Goal: Information Seeking & Learning: Compare options

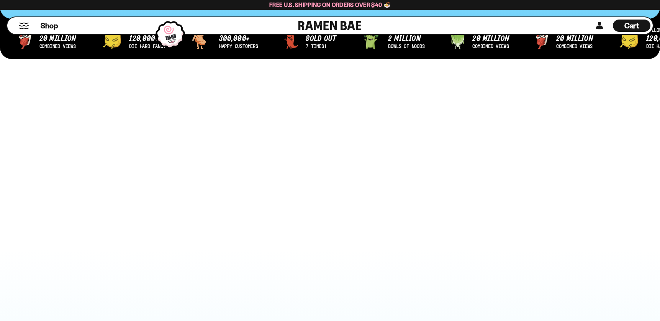
scroll to position [447, 0]
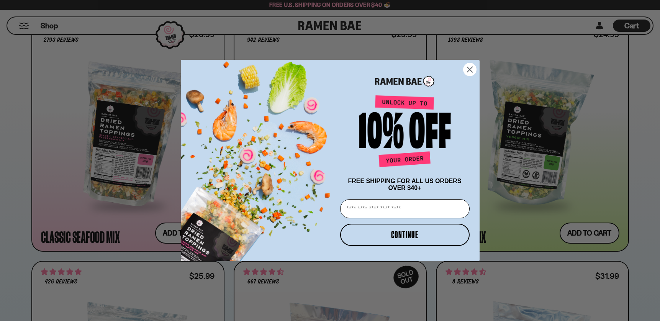
click at [469, 68] on icon "Close dialog" at bounding box center [469, 69] width 5 height 5
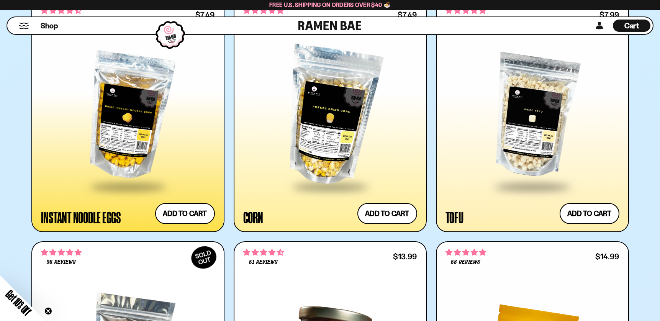
scroll to position [1433, 0]
click at [166, 123] on div at bounding box center [128, 116] width 174 height 139
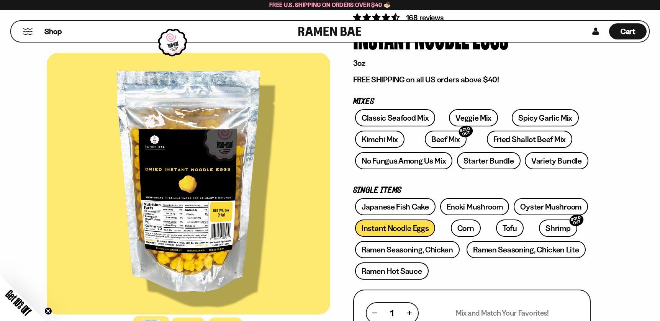
scroll to position [70, 0]
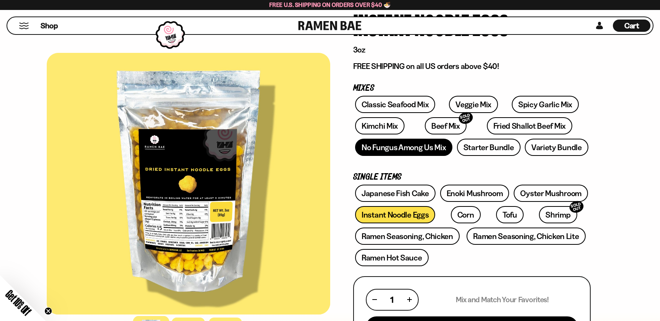
click at [382, 150] on link "No Fungus Among Us Mix" at bounding box center [403, 147] width 97 height 17
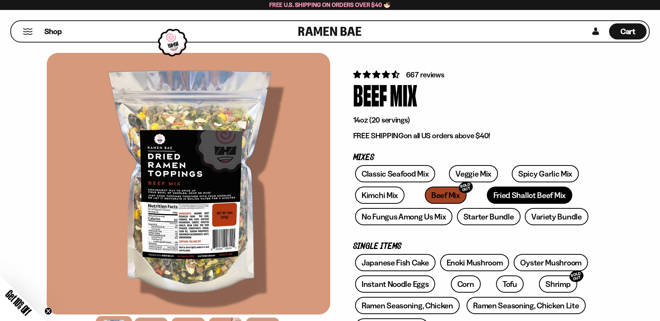
click at [487, 196] on link "Fried Shallot Beef Mix" at bounding box center [529, 195] width 85 height 17
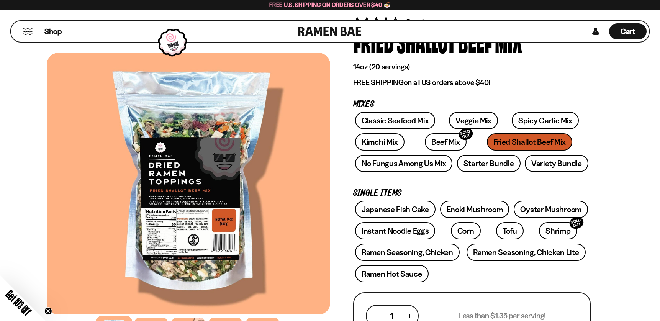
scroll to position [51, 0]
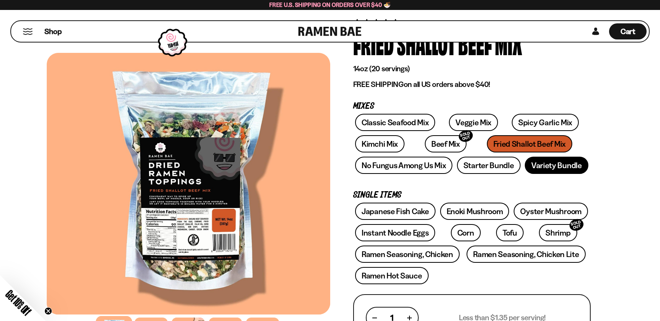
click at [544, 170] on link "Variety Bundle" at bounding box center [557, 165] width 64 height 17
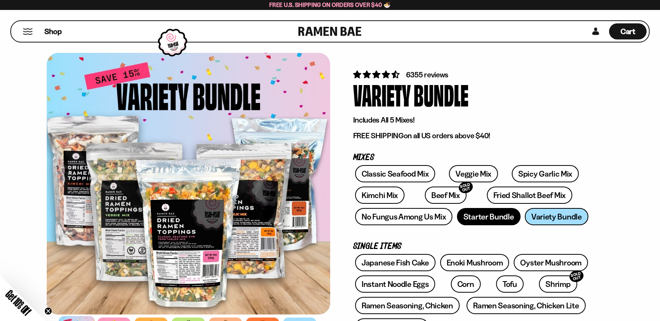
click at [464, 209] on link "Starter Bundle" at bounding box center [489, 216] width 64 height 17
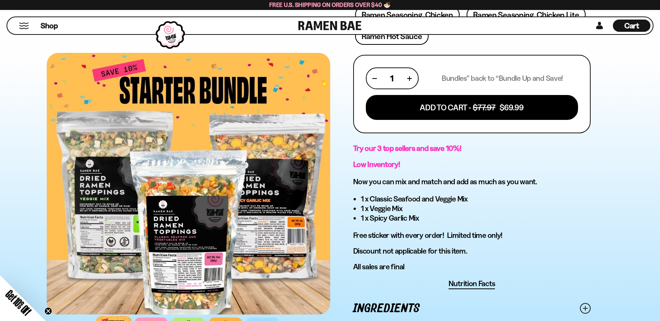
scroll to position [290, 0]
